Goal: Task Accomplishment & Management: Use online tool/utility

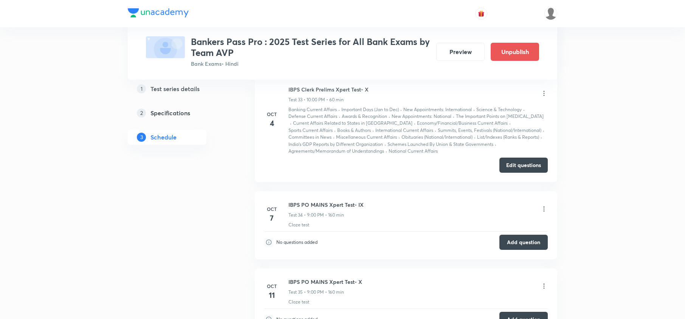
scroll to position [3880, 0]
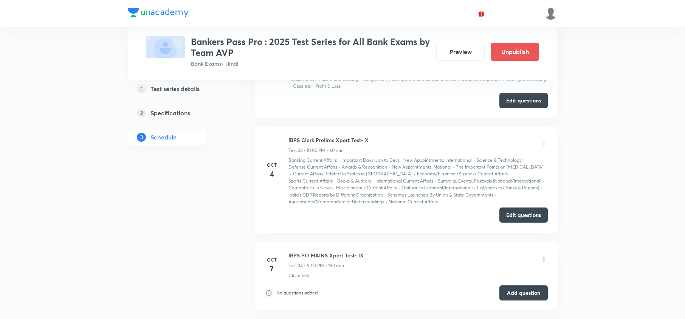
click at [523, 219] on button "Edit questions" at bounding box center [523, 214] width 48 height 15
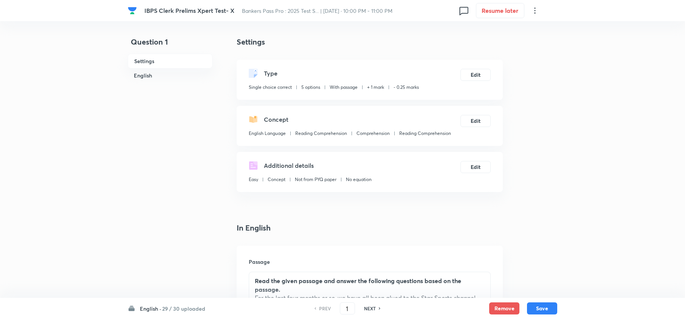
click at [149, 308] on h6 "English ·" at bounding box center [150, 309] width 21 height 8
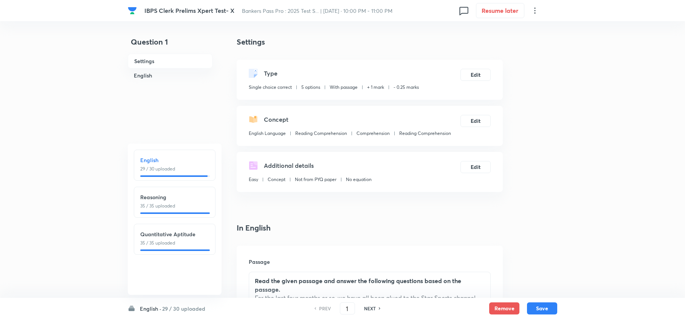
click at [155, 197] on h6 "Reasoning" at bounding box center [174, 197] width 69 height 8
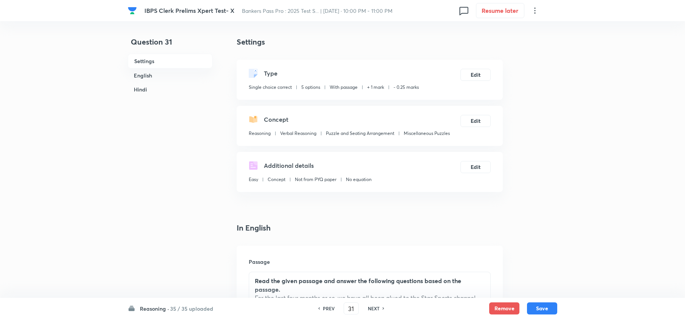
type input "31"
checkbox input "false"
checkbox input "true"
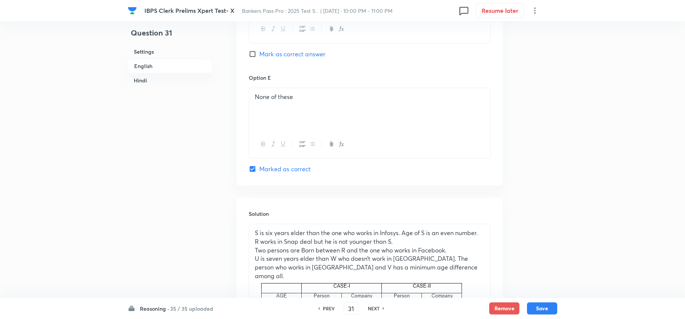
scroll to position [957, 0]
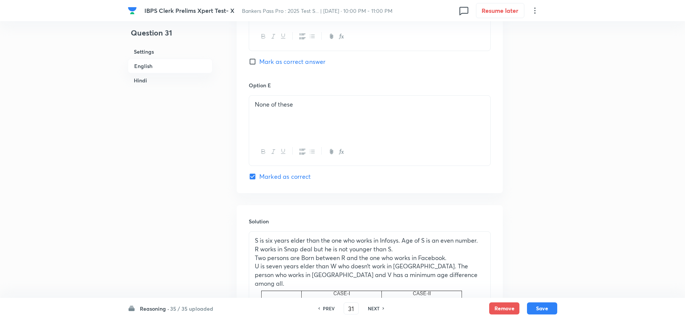
click at [373, 308] on h6 "NEXT" at bounding box center [374, 308] width 12 height 7
type input "32"
checkbox input "false"
checkbox input "true"
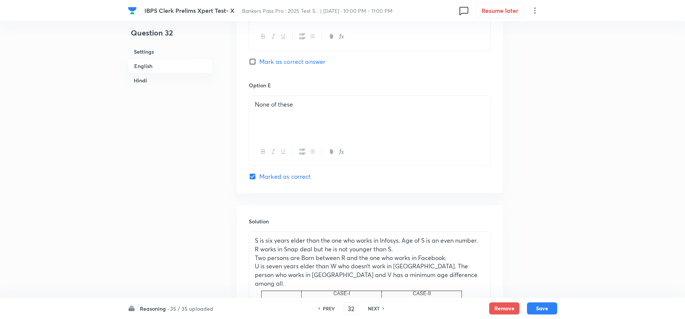
checkbox input "true"
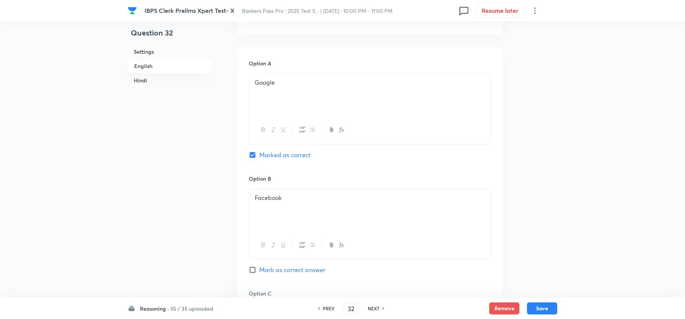
scroll to position [504, 0]
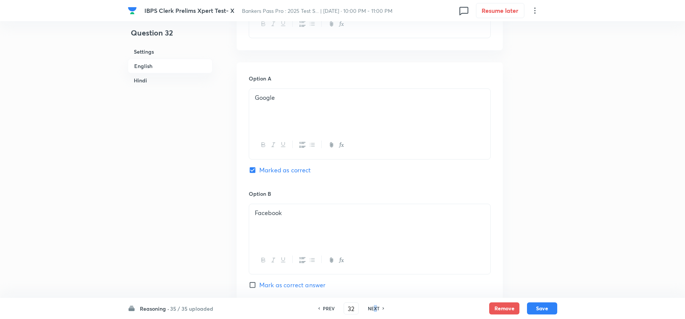
click at [375, 308] on h6 "NEXT" at bounding box center [374, 308] width 12 height 7
type input "33"
checkbox input "false"
checkbox input "true"
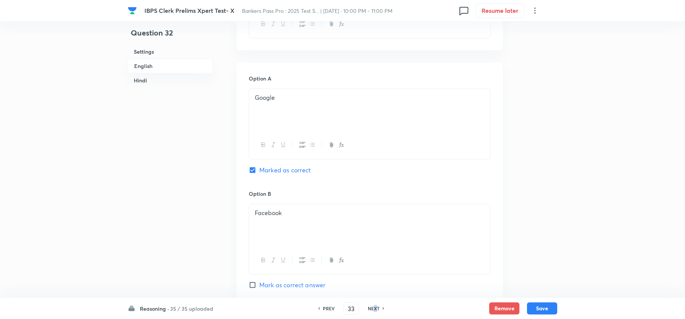
checkbox input "true"
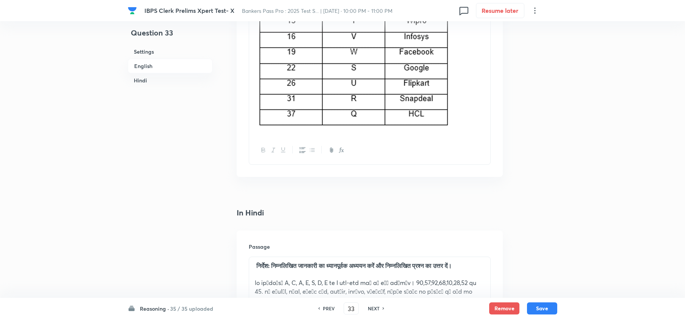
scroll to position [1455, 0]
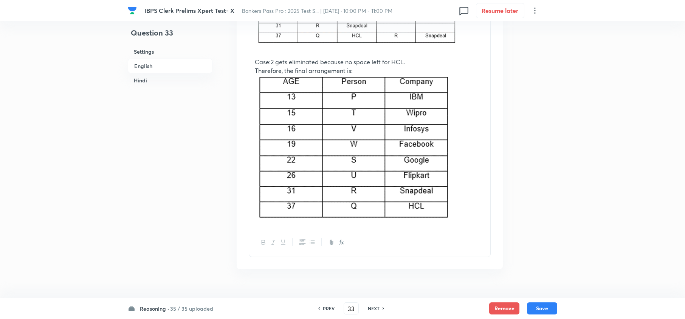
click at [325, 306] on h6 "PREV" at bounding box center [329, 308] width 12 height 7
type input "32"
checkbox input "false"
checkbox input "true"
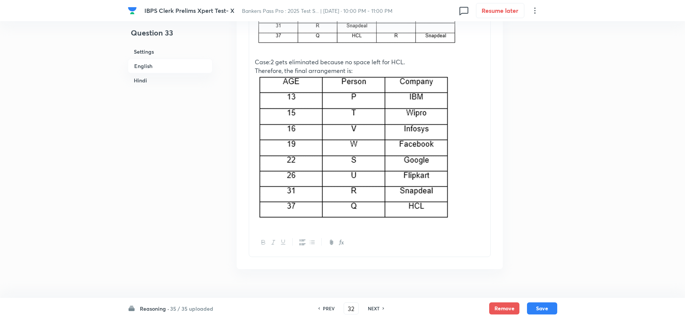
checkbox input "true"
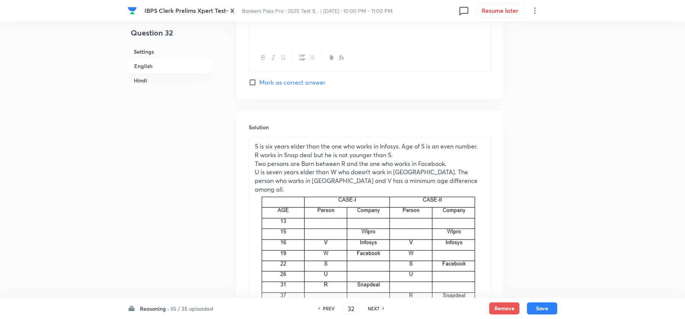
scroll to position [1331, 0]
